Goal: Navigation & Orientation: Find specific page/section

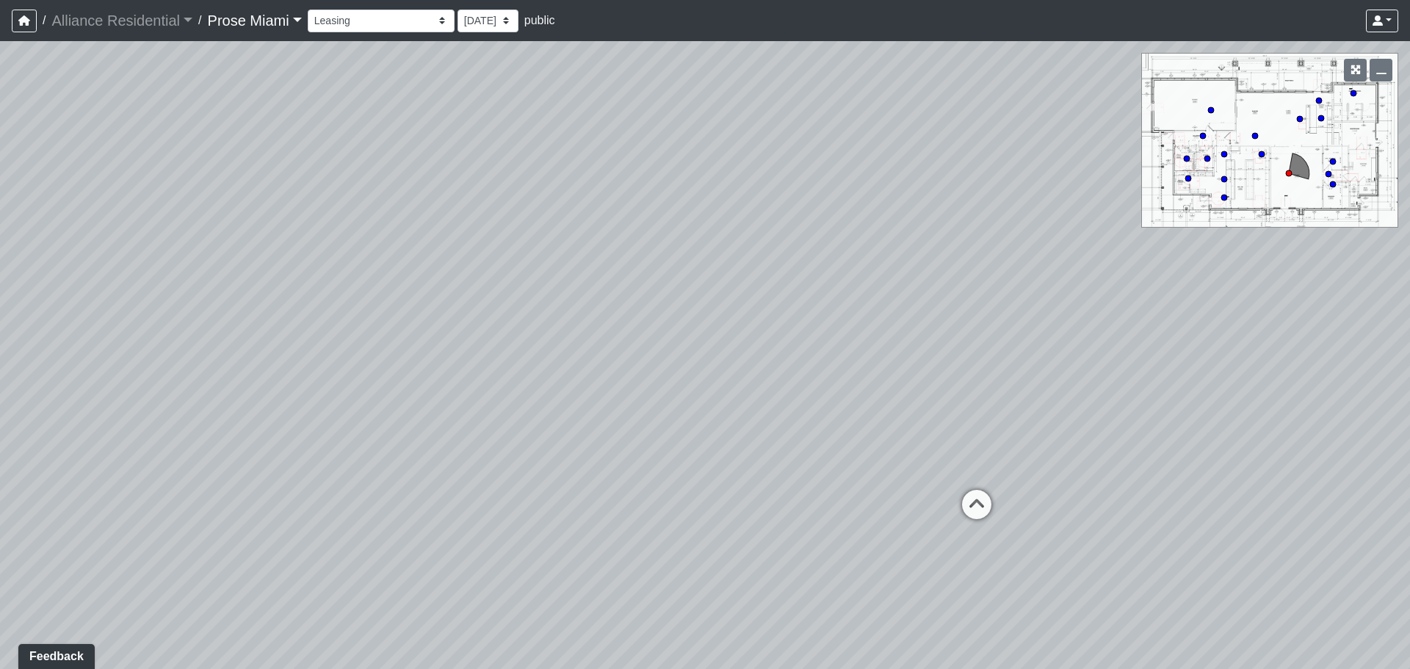
drag, startPoint x: 844, startPoint y: 396, endPoint x: 432, endPoint y: 446, distance: 415.0
click at [433, 446] on div "Loading... Office Hallway Loading... Lobby 1" at bounding box center [705, 355] width 1410 height 628
drag, startPoint x: 867, startPoint y: 358, endPoint x: 651, endPoint y: 186, distance: 276.3
click at [651, 186] on div "Loading... Office Hallway Loading... Lobby 1" at bounding box center [705, 355] width 1410 height 628
drag, startPoint x: 851, startPoint y: 333, endPoint x: 237, endPoint y: 432, distance: 621.7
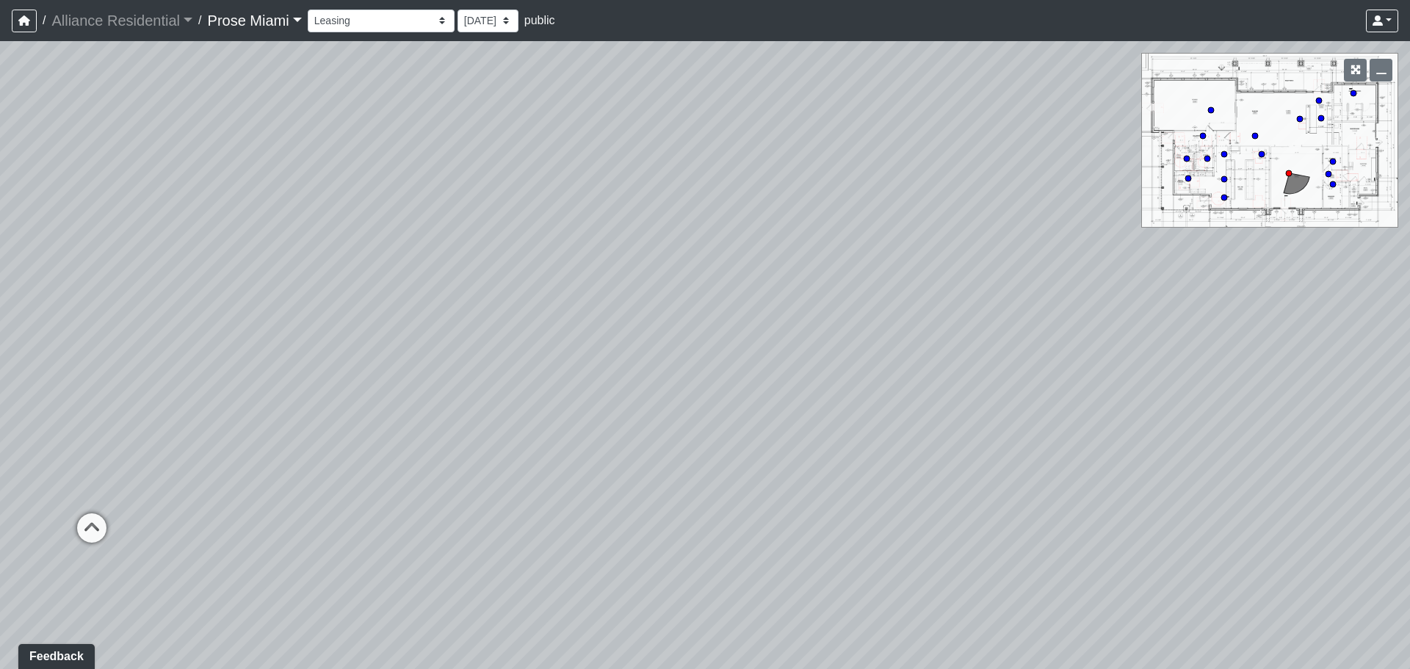
click at [237, 432] on div "Loading... Office Hallway Loading... Lobby 1" at bounding box center [705, 355] width 1410 height 628
drag, startPoint x: 936, startPoint y: 466, endPoint x: 333, endPoint y: 424, distance: 605.0
click at [388, 408] on div "Loading... Office Hallway Loading... Lobby 1" at bounding box center [705, 355] width 1410 height 628
drag, startPoint x: 966, startPoint y: 438, endPoint x: 269, endPoint y: 416, distance: 697.8
click at [283, 418] on div "Loading... Office Hallway Loading... Lobby 1" at bounding box center [705, 355] width 1410 height 628
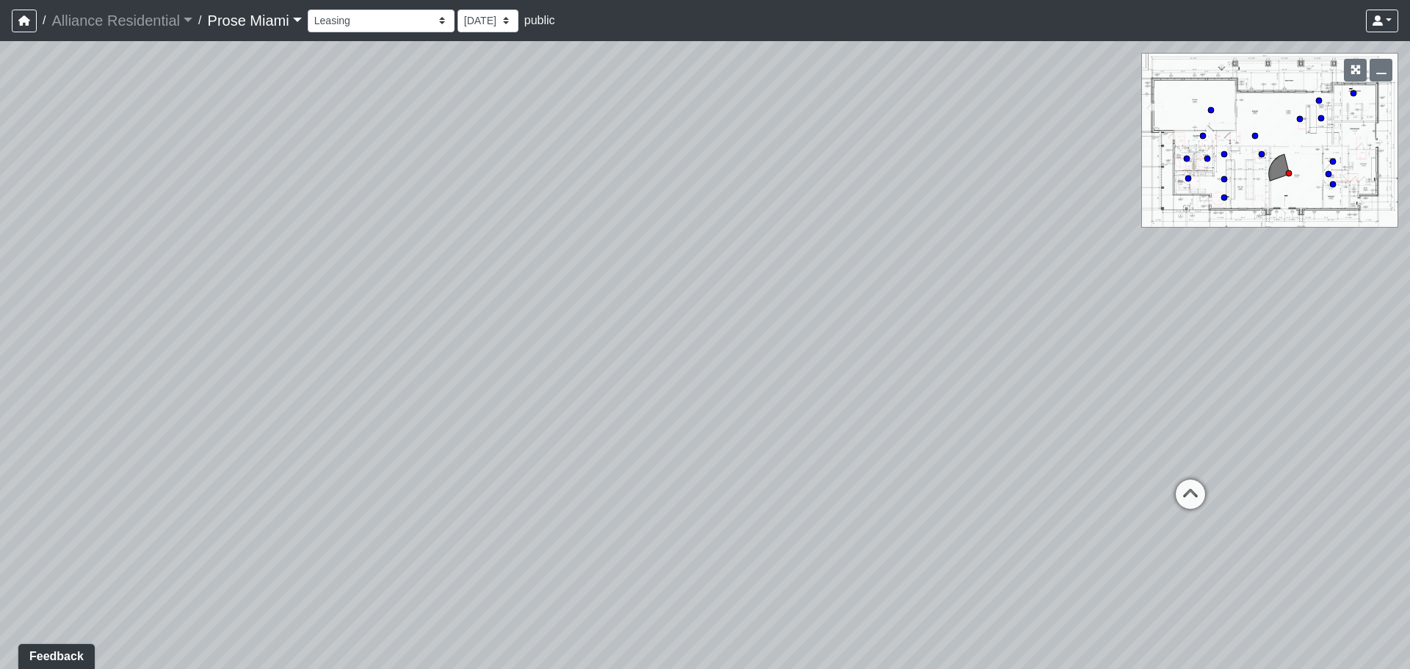
drag, startPoint x: 677, startPoint y: 214, endPoint x: 620, endPoint y: 313, distance: 114.1
click at [620, 313] on div "Loading... Office Hallway Loading... Lobby 1" at bounding box center [705, 355] width 1410 height 628
drag, startPoint x: 976, startPoint y: 331, endPoint x: 721, endPoint y: 294, distance: 257.5
click at [721, 294] on div "Loading... Office Hallway Loading... Lobby 1" at bounding box center [705, 355] width 1410 height 628
click at [918, 436] on icon at bounding box center [921, 446] width 44 height 44
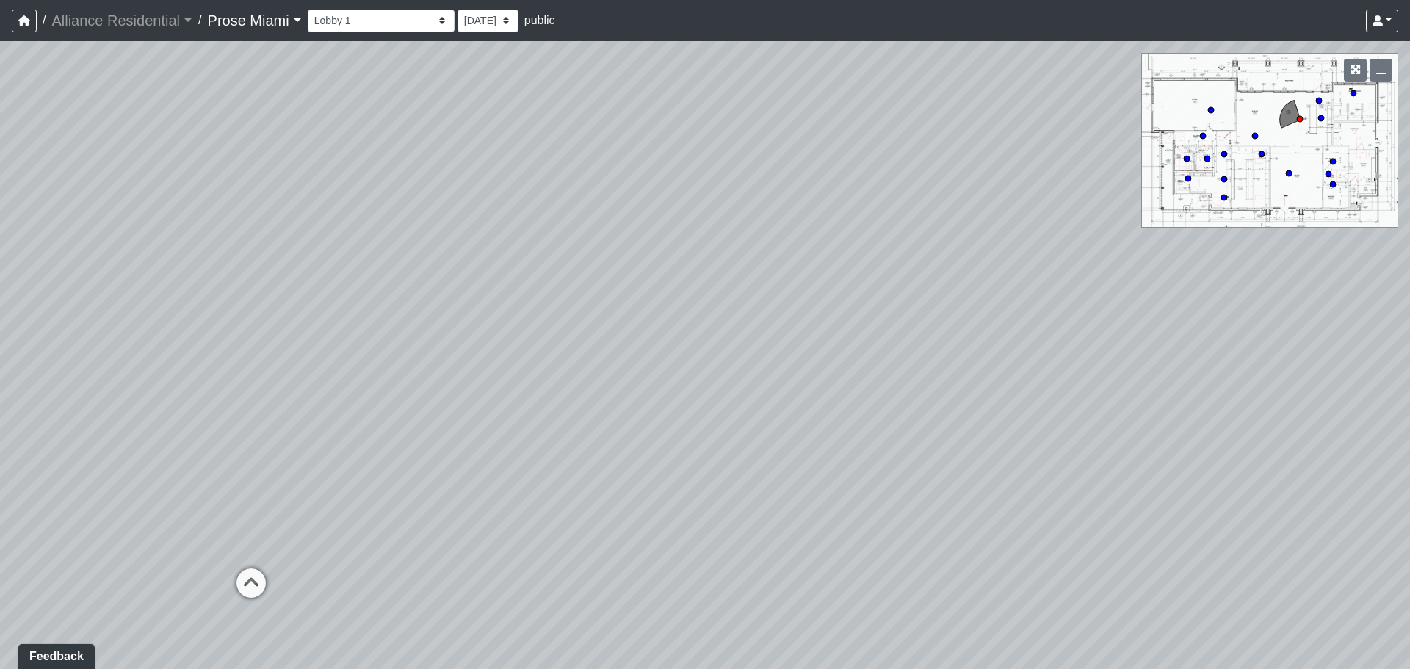
drag, startPoint x: 525, startPoint y: 528, endPoint x: 700, endPoint y: 607, distance: 191.9
click at [700, 607] on div "Loading... Office Hallway Loading... Lobby 1 Loading... Lobby 2 Loading... Busi…" at bounding box center [705, 355] width 1410 height 628
drag, startPoint x: 239, startPoint y: 520, endPoint x: 763, endPoint y: 538, distance: 524.5
click at [763, 538] on div "Loading... Office Hallway Loading... Lobby 1 Loading... Lobby 2 Loading... Busi…" at bounding box center [705, 355] width 1410 height 628
drag, startPoint x: 757, startPoint y: 548, endPoint x: 818, endPoint y: 302, distance: 254.1
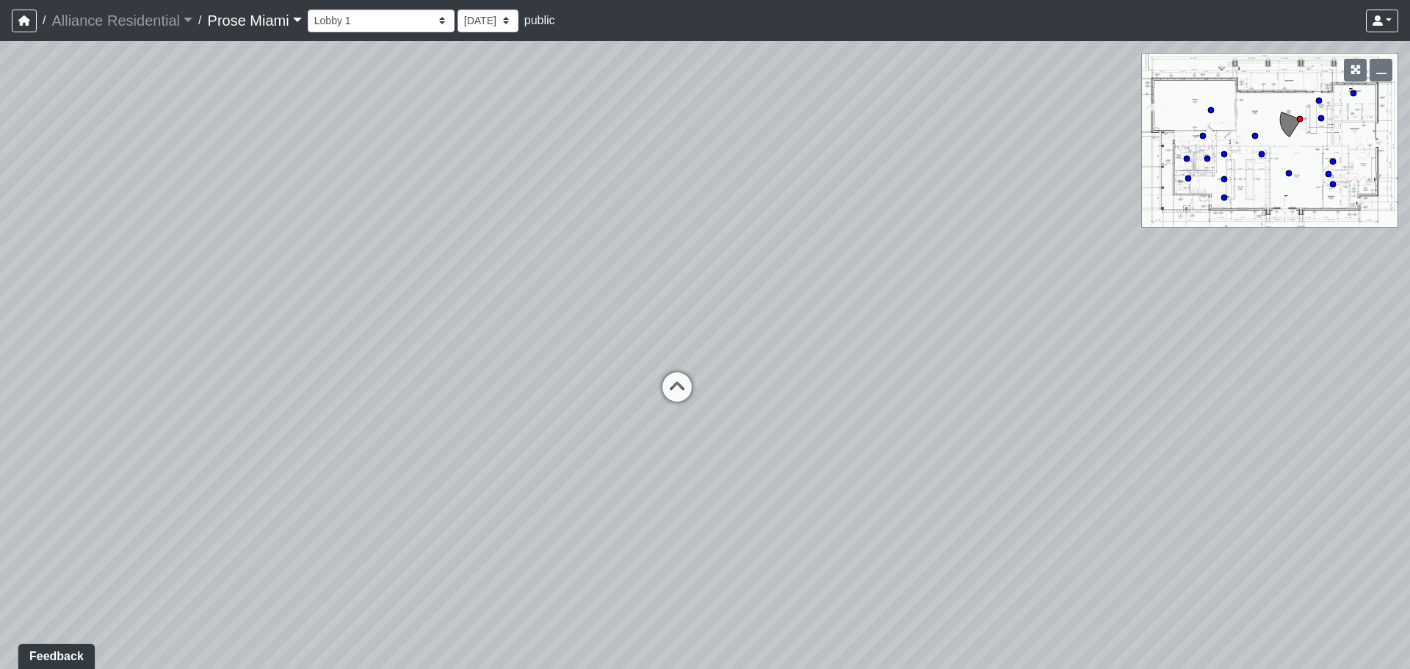
click at [818, 302] on div "Loading... Office Hallway Loading... Lobby 1 Loading... Lobby 2 Loading... Busi…" at bounding box center [705, 355] width 1410 height 628
drag, startPoint x: 467, startPoint y: 465, endPoint x: 1208, endPoint y: 681, distance: 772.3
click at [1208, 668] on html "/ Alliance Residential Alliance Residential Loading... / Prose Miami Prose Miam…" at bounding box center [705, 334] width 1410 height 669
drag, startPoint x: 195, startPoint y: 568, endPoint x: 1027, endPoint y: 325, distance: 866.8
click at [1027, 325] on div "Loading... Office Hallway Loading... Lobby 1 Loading... Lobby 2 Loading... Busi…" at bounding box center [705, 355] width 1410 height 628
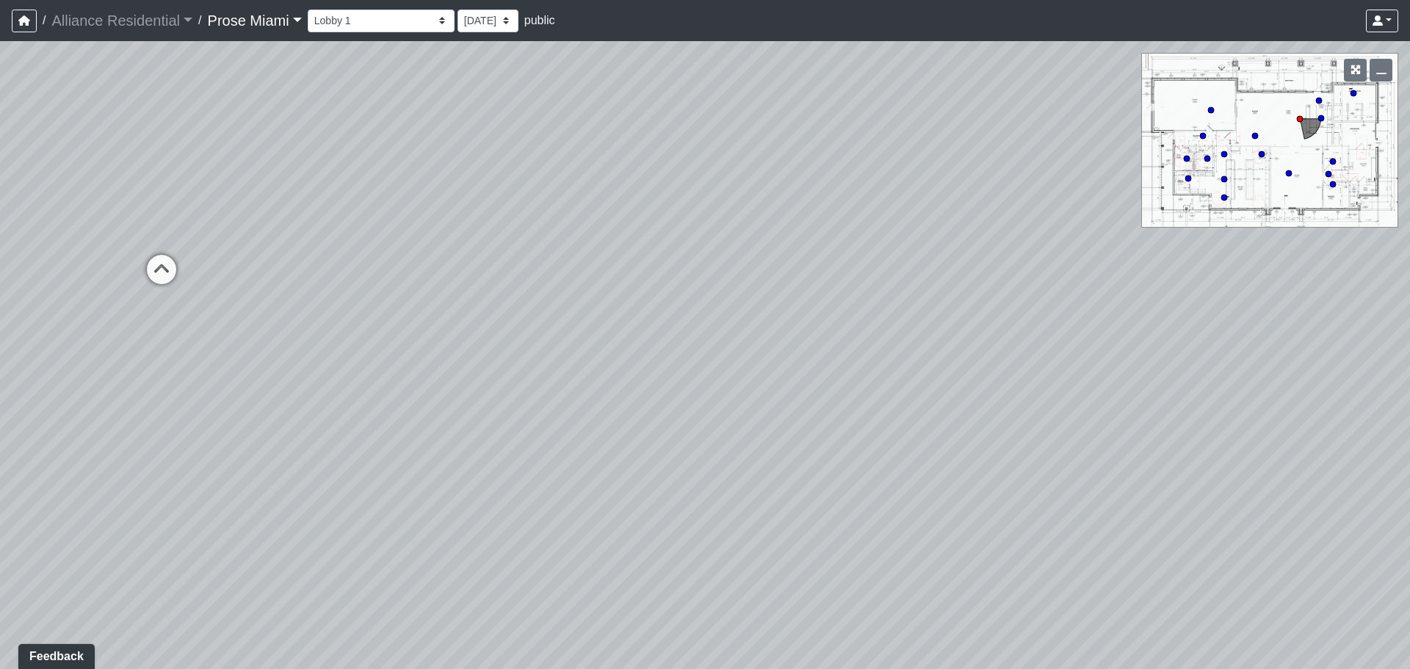
drag, startPoint x: 328, startPoint y: 368, endPoint x: 508, endPoint y: 405, distance: 183.6
click at [476, 438] on div "Loading... Office Hallway Loading... Lobby 1 Loading... Lobby 2 Loading... Busi…" at bounding box center [705, 355] width 1410 height 628
drag, startPoint x: 627, startPoint y: 249, endPoint x: 791, endPoint y: 358, distance: 197.1
click at [797, 357] on div "Loading... Office Hallway Loading... Lobby 1 Loading... Lobby 2 Loading... Busi…" at bounding box center [705, 355] width 1410 height 628
drag, startPoint x: 423, startPoint y: 355, endPoint x: 749, endPoint y: 323, distance: 327.5
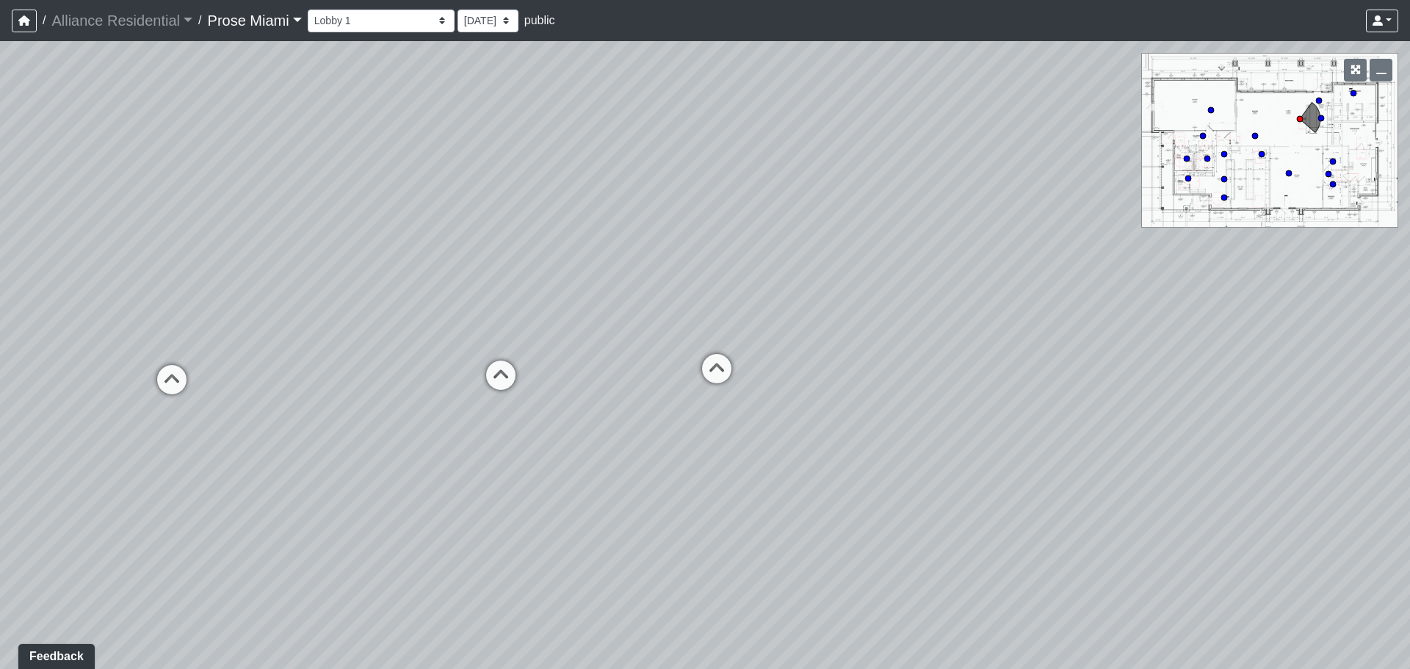
click at [749, 323] on div "Loading... Office Hallway Loading... Lobby 1 Loading... Lobby 2 Loading... Busi…" at bounding box center [705, 355] width 1410 height 628
click at [482, 377] on icon at bounding box center [501, 382] width 44 height 44
drag, startPoint x: 758, startPoint y: 399, endPoint x: 438, endPoint y: 250, distance: 353.1
click at [441, 215] on div "Loading... Office Hallway Loading... Lobby 1 Loading... Lobby 2 Loading... Busi…" at bounding box center [705, 355] width 1410 height 628
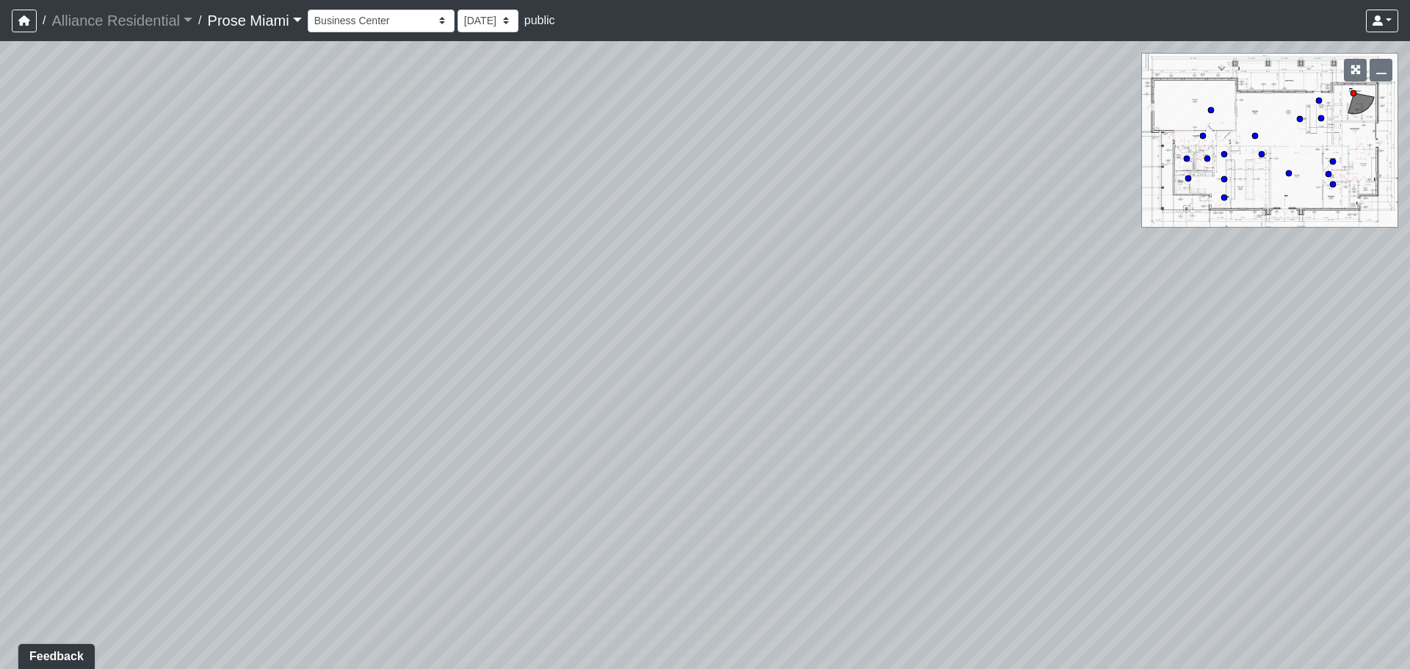
drag, startPoint x: 731, startPoint y: 269, endPoint x: 294, endPoint y: 375, distance: 449.6
click at [294, 375] on div "Loading... Office Hallway Loading... Lobby 1 Loading... Lobby 2 Loading... Busi…" at bounding box center [705, 355] width 1410 height 628
drag, startPoint x: 876, startPoint y: 294, endPoint x: 275, endPoint y: 473, distance: 627.4
click at [275, 472] on div "Loading... Office Hallway Loading... Lobby 1 Loading... Lobby 2 Loading... Busi…" at bounding box center [705, 355] width 1410 height 628
drag, startPoint x: 894, startPoint y: 379, endPoint x: 521, endPoint y: 347, distance: 375.1
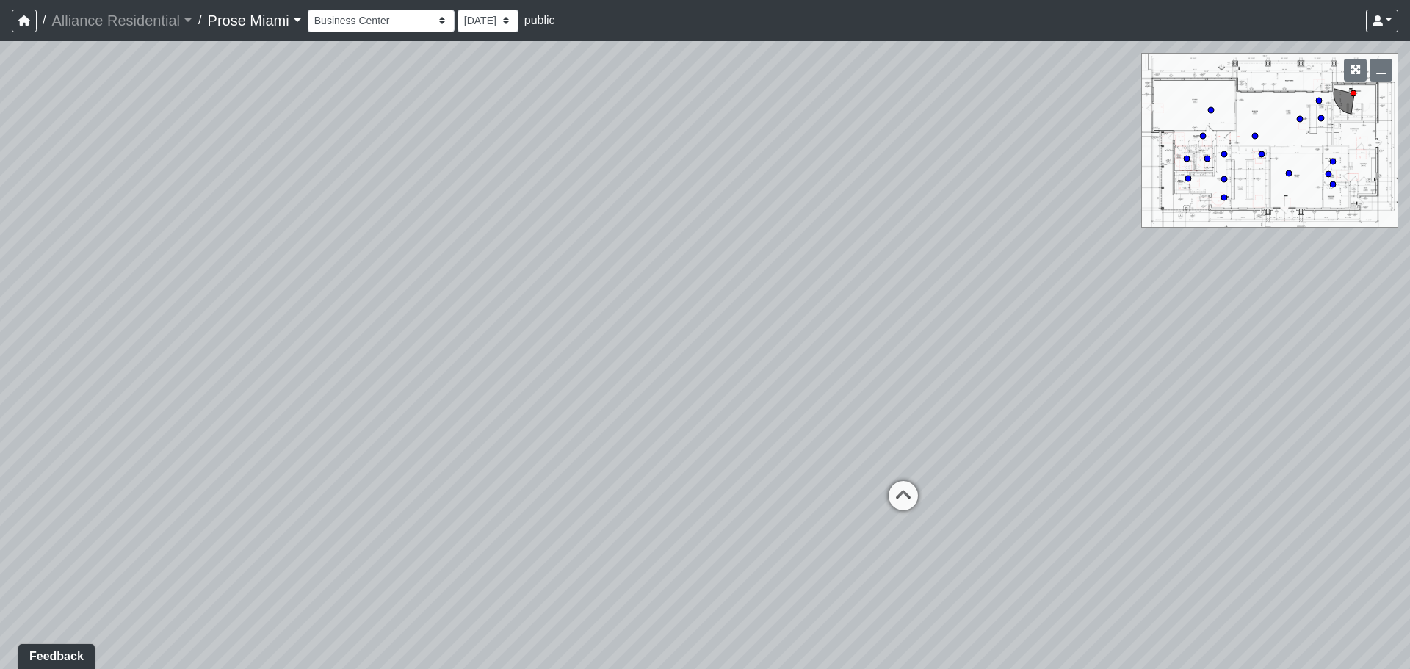
click at [521, 345] on div "Loading... Office Hallway Loading... Lobby 1 Loading... Lobby 2 Loading... Busi…" at bounding box center [705, 355] width 1410 height 628
click at [837, 485] on icon at bounding box center [835, 489] width 44 height 44
click at [737, 526] on icon at bounding box center [742, 525] width 44 height 44
click at [901, 512] on icon at bounding box center [912, 525] width 44 height 44
drag, startPoint x: 926, startPoint y: 377, endPoint x: 327, endPoint y: 392, distance: 598.5
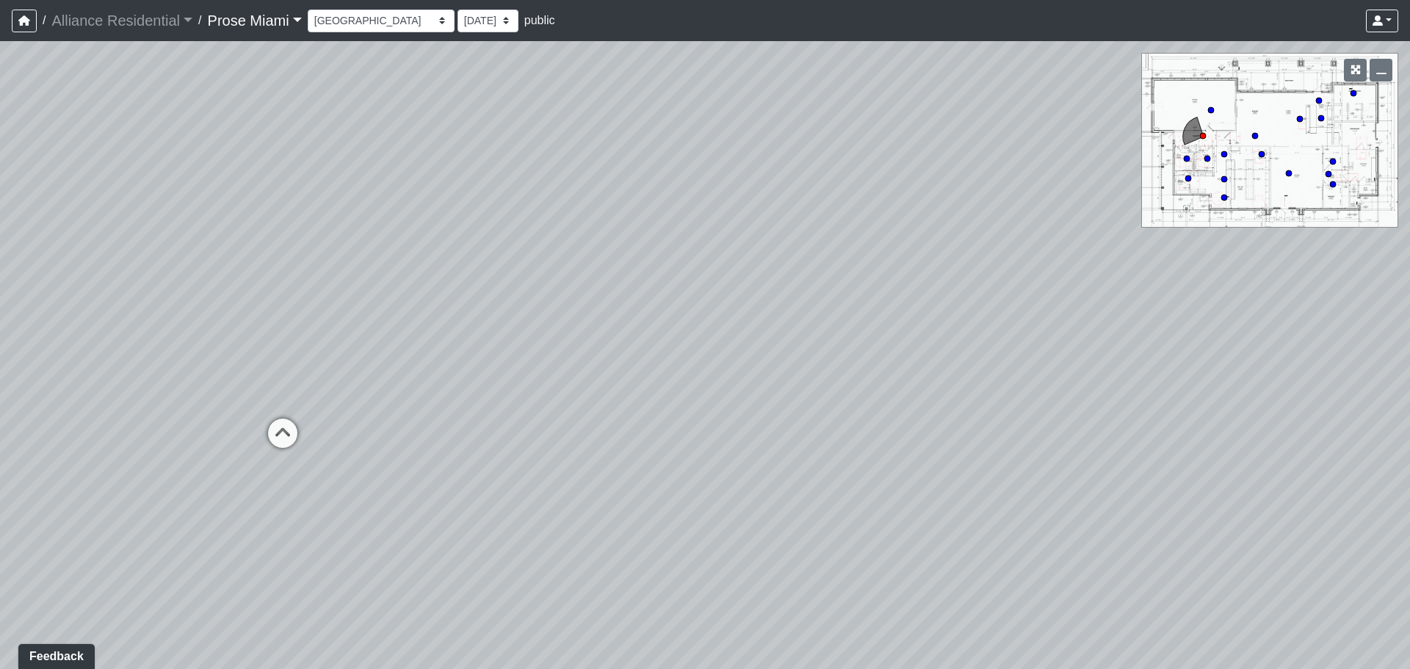
click at [315, 384] on div "Loading... Office Hallway Loading... Lobby 1 Loading... Lobby 2 Loading... Busi…" at bounding box center [705, 355] width 1410 height 628
drag, startPoint x: 849, startPoint y: 442, endPoint x: 165, endPoint y: 478, distance: 685.2
click at [169, 477] on div "Loading... Office Hallway Loading... Lobby 1 Loading... Lobby 2 Loading... Busi…" at bounding box center [705, 355] width 1410 height 628
click at [1112, 441] on icon at bounding box center [1115, 445] width 44 height 44
drag, startPoint x: 642, startPoint y: 175, endPoint x: 816, endPoint y: 413, distance: 295.2
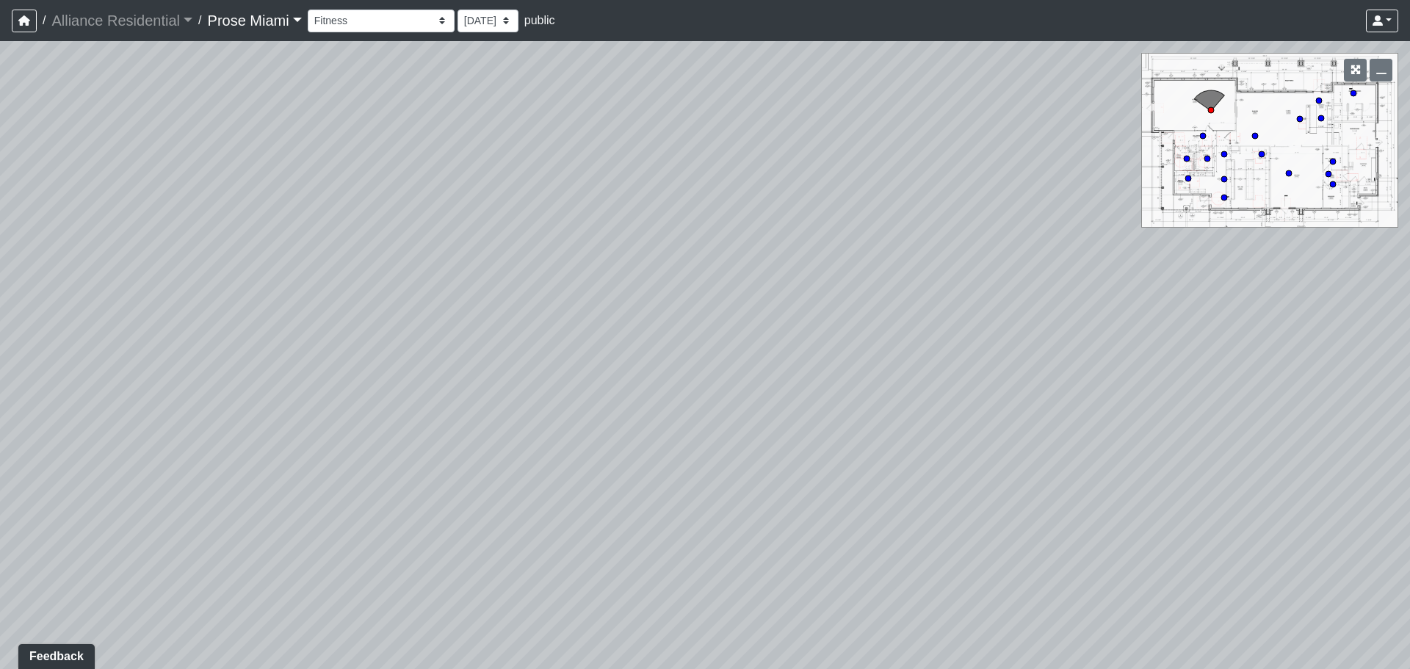
click at [816, 413] on div "Loading... Office Hallway Loading... Lobby 1 Loading... Lobby 2 Loading... Busi…" at bounding box center [705, 355] width 1410 height 628
drag, startPoint x: 451, startPoint y: 476, endPoint x: 870, endPoint y: 45, distance: 601.7
click at [870, 45] on div "Loading... Office Hallway Loading... Lobby 1 Loading... Lobby 2 Loading... Busi…" at bounding box center [705, 355] width 1410 height 628
click at [550, 298] on div "Loading... Office Hallway Loading... Lobby 1 Loading... Lobby 2 Loading... Busi…" at bounding box center [705, 355] width 1410 height 628
drag, startPoint x: 656, startPoint y: 352, endPoint x: 1311, endPoint y: 467, distance: 664.8
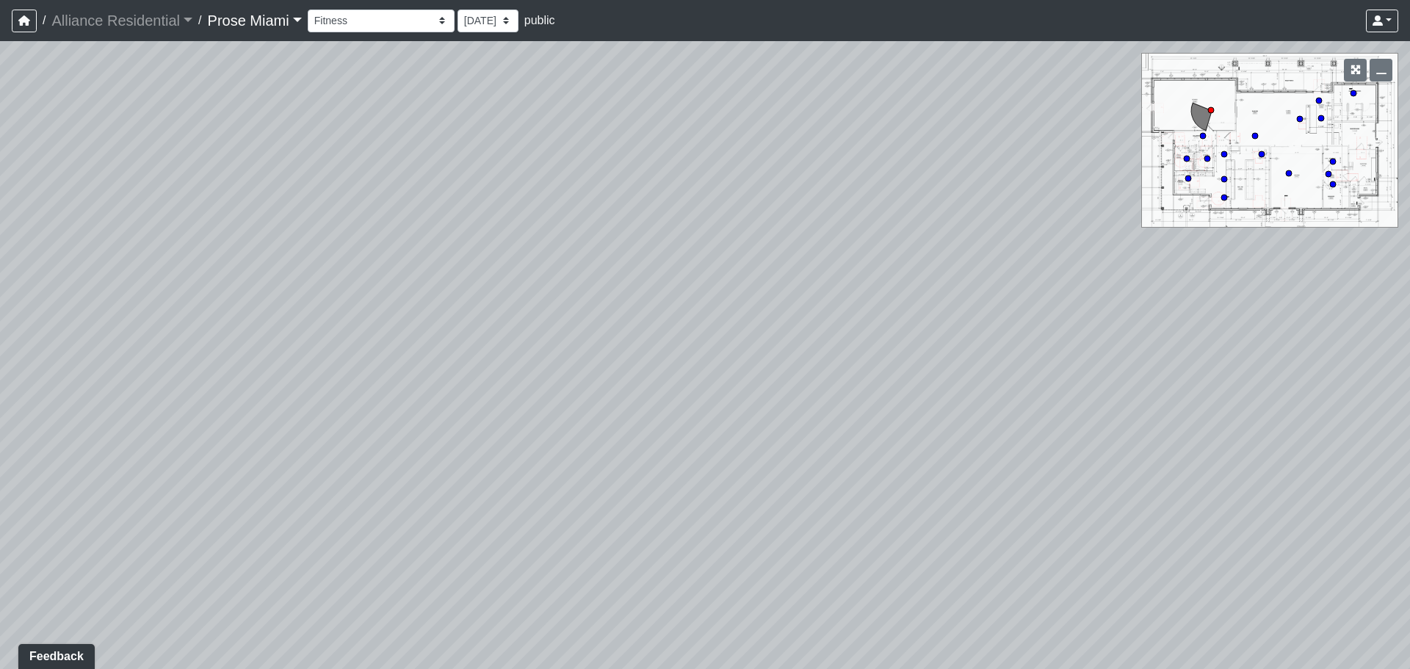
click at [1308, 468] on div "Loading... Office Hallway Loading... Lobby 1 Loading... Lobby 2 Loading... Busi…" at bounding box center [705, 355] width 1410 height 628
drag, startPoint x: 521, startPoint y: 313, endPoint x: 945, endPoint y: 402, distance: 433.0
click at [945, 402] on div "Loading... Office Hallway Loading... Lobby 1 Loading... Lobby 2 Loading... Busi…" at bounding box center [705, 355] width 1410 height 628
drag, startPoint x: 591, startPoint y: 455, endPoint x: 800, endPoint y: 448, distance: 208.6
click at [800, 448] on div "Loading... Office Hallway Loading... Lobby 1 Loading... Lobby 2 Loading... Busi…" at bounding box center [705, 355] width 1410 height 628
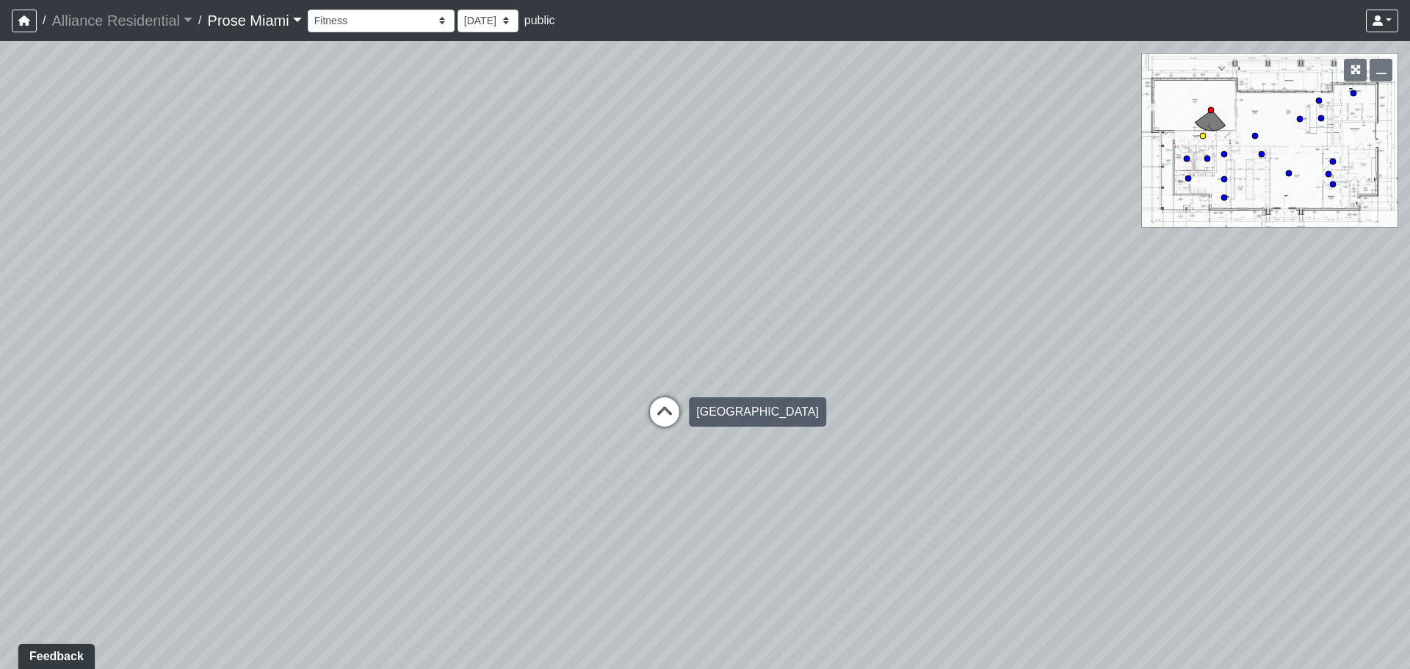
click at [645, 426] on icon at bounding box center [664, 419] width 44 height 44
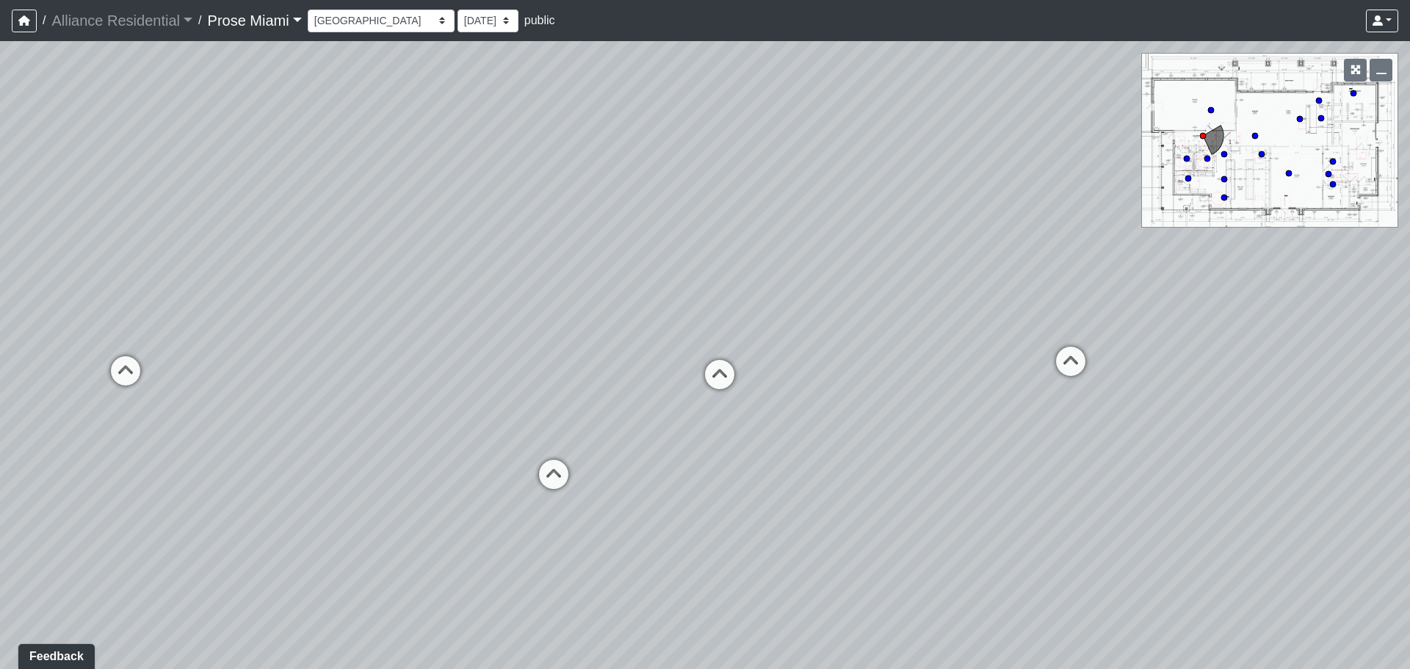
drag, startPoint x: 625, startPoint y: 436, endPoint x: 1556, endPoint y: 402, distance: 932.3
click at [1409, 402] on html "/ Alliance Residential Alliance Residential Loading... / Prose Miami Prose Miam…" at bounding box center [705, 334] width 1410 height 669
click at [570, 468] on icon at bounding box center [559, 481] width 44 height 44
click at [388, 505] on icon at bounding box center [385, 505] width 44 height 44
drag, startPoint x: 714, startPoint y: 420, endPoint x: 0, endPoint y: 451, distance: 715.0
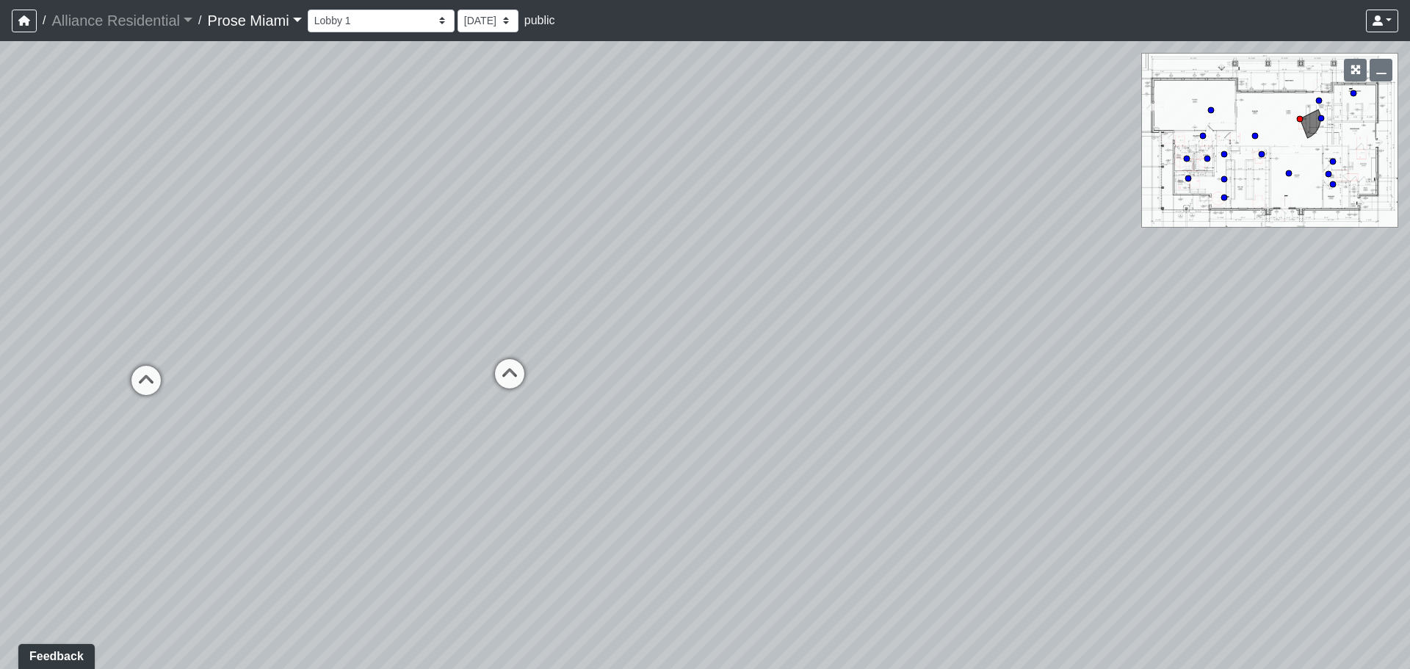
click at [0, 371] on div "Loading... Office Hallway Loading... Lobby 1 Loading... Lobby 2 Loading... Busi…" at bounding box center [705, 355] width 1410 height 628
drag, startPoint x: 1141, startPoint y: 295, endPoint x: 61, endPoint y: 487, distance: 1097.0
click at [105, 474] on div "Loading... Office Hallway Loading... Lobby 1 Loading... Lobby 2 Loading... Busi…" at bounding box center [705, 355] width 1410 height 628
drag, startPoint x: 507, startPoint y: 452, endPoint x: 1030, endPoint y: 81, distance: 641.0
click at [1030, 81] on div "Loading... Office Hallway Loading... Lobby 1 Loading... Lobby 2 Loading... Busi…" at bounding box center [705, 355] width 1410 height 628
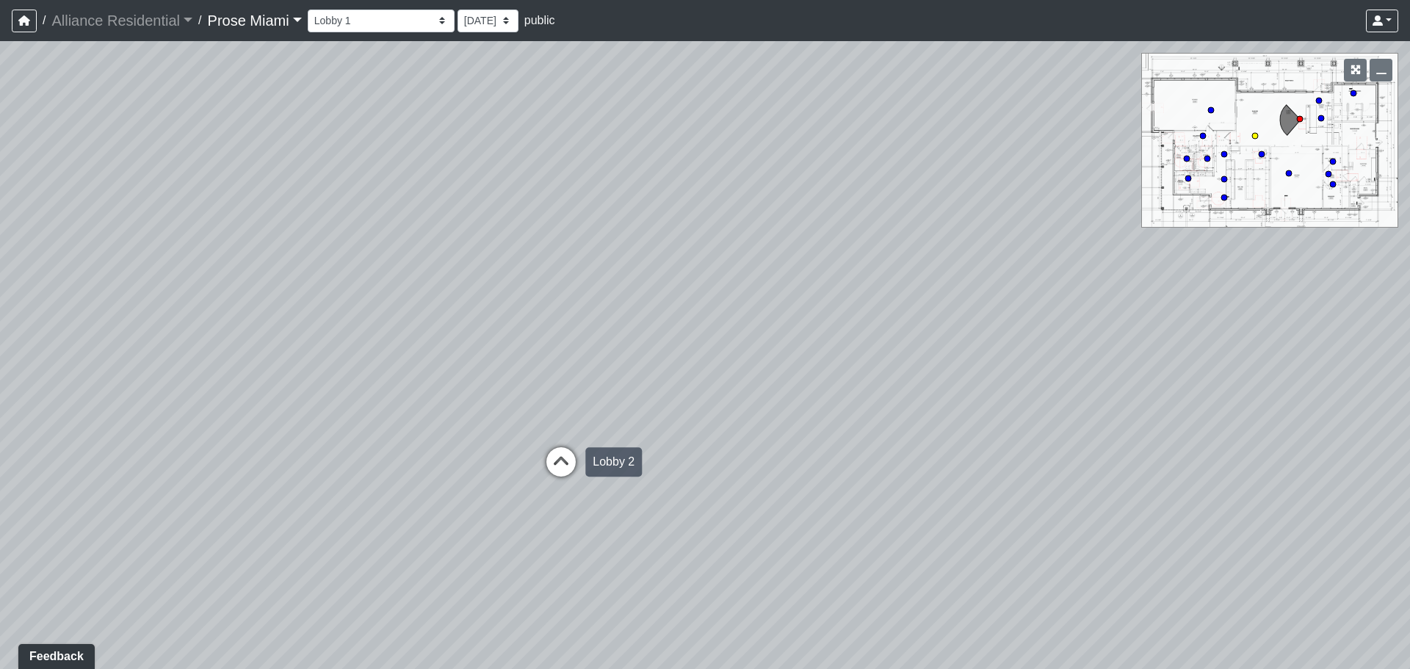
click at [545, 474] on icon at bounding box center [561, 469] width 44 height 44
select select "clubhouse-lobby-2"
drag
click at [534, 412] on div "Loading... Office Hallway Loading... Lobby 1 Loading... Lobby 2 Loading... Busi…" at bounding box center [705, 355] width 1410 height 628
